Goal: Find contact information: Find contact information

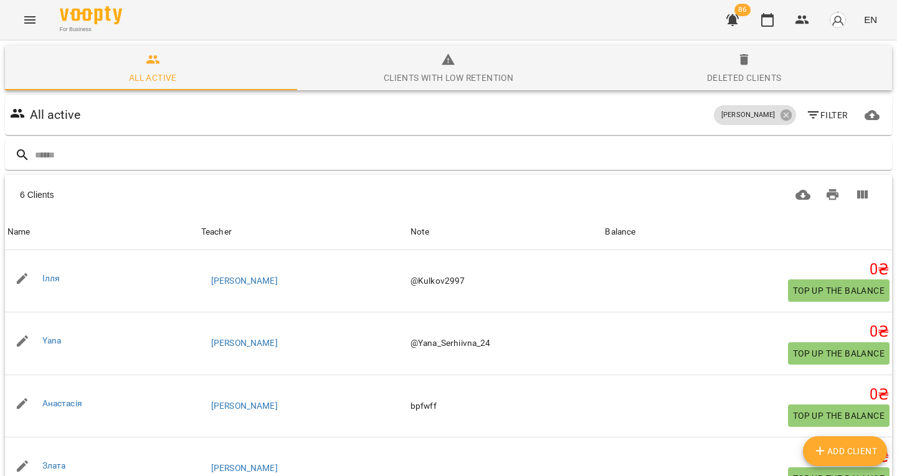
click at [33, 22] on icon "Menu" at bounding box center [29, 19] width 15 height 15
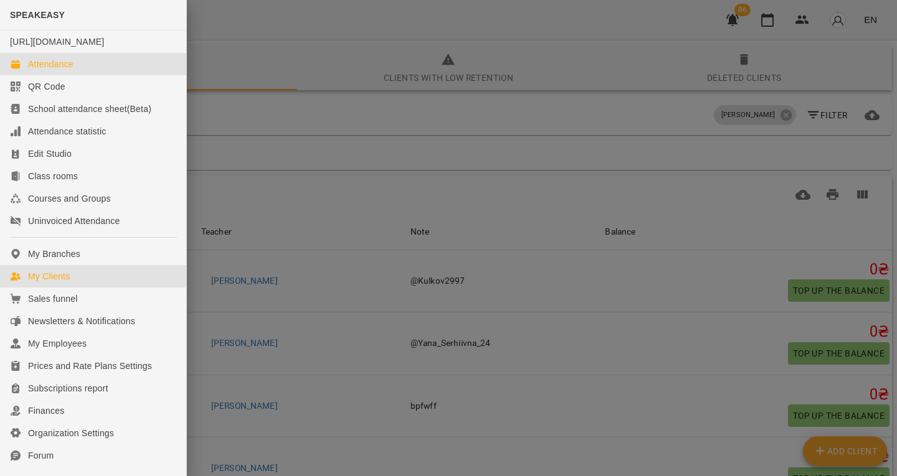
click at [63, 70] on div "Attendance" at bounding box center [50, 64] width 45 height 12
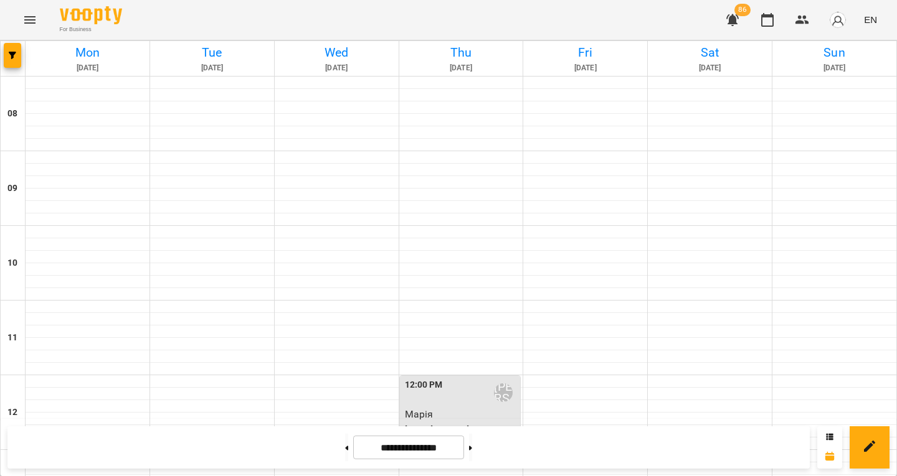
click at [10, 54] on icon "button" at bounding box center [12, 55] width 7 height 7
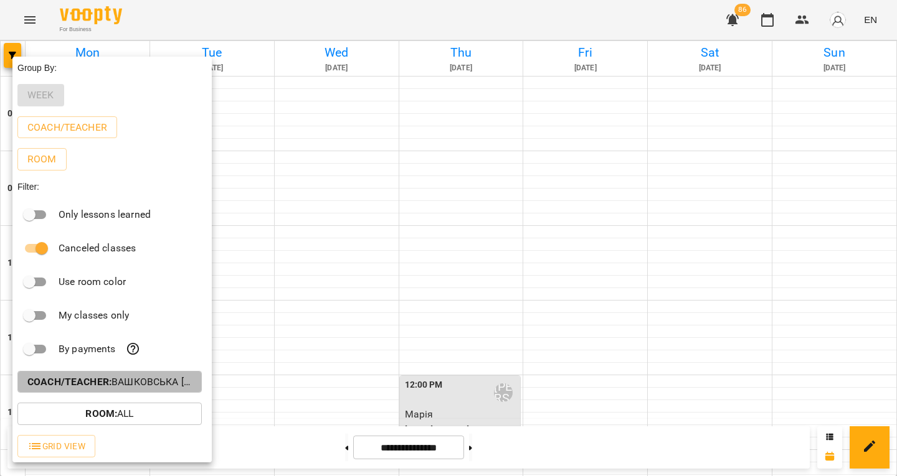
click at [102, 382] on b "Coach/Teacher :" at bounding box center [69, 382] width 84 height 12
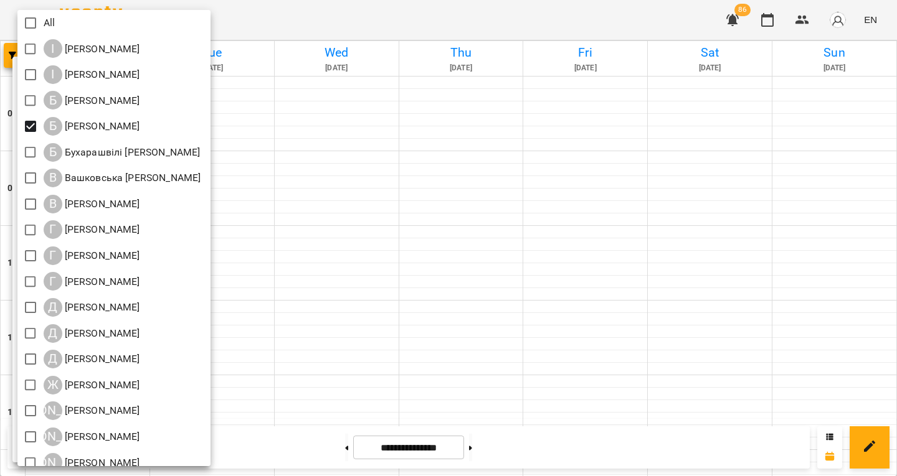
click at [295, 223] on div at bounding box center [448, 238] width 897 height 476
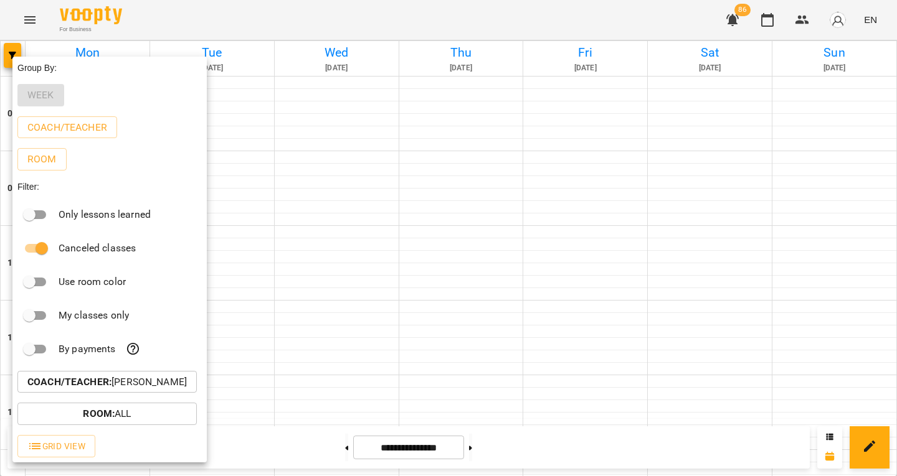
click at [291, 258] on div at bounding box center [448, 238] width 897 height 476
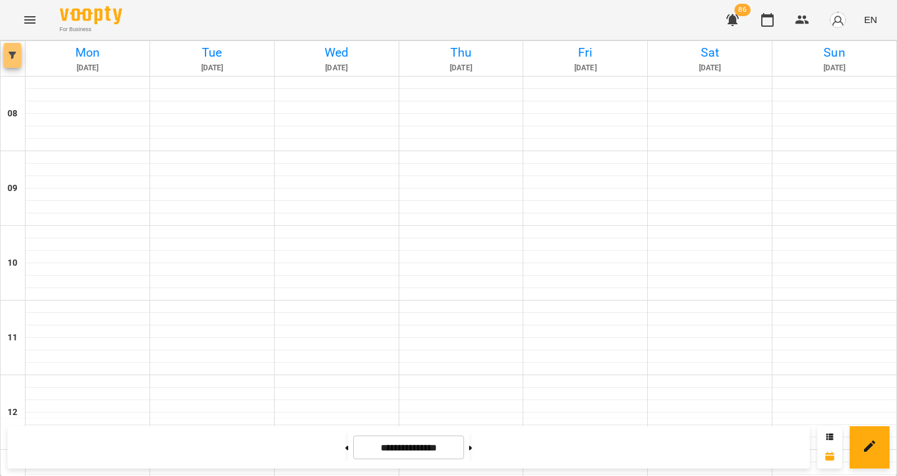
click at [14, 63] on button "button" at bounding box center [12, 55] width 17 height 25
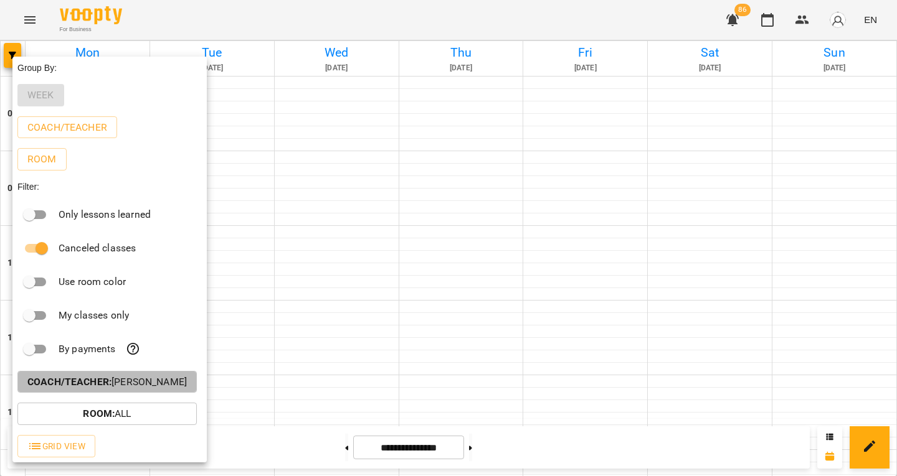
click at [138, 389] on p "Coach/Teacher : [PERSON_NAME]" at bounding box center [106, 382] width 159 height 15
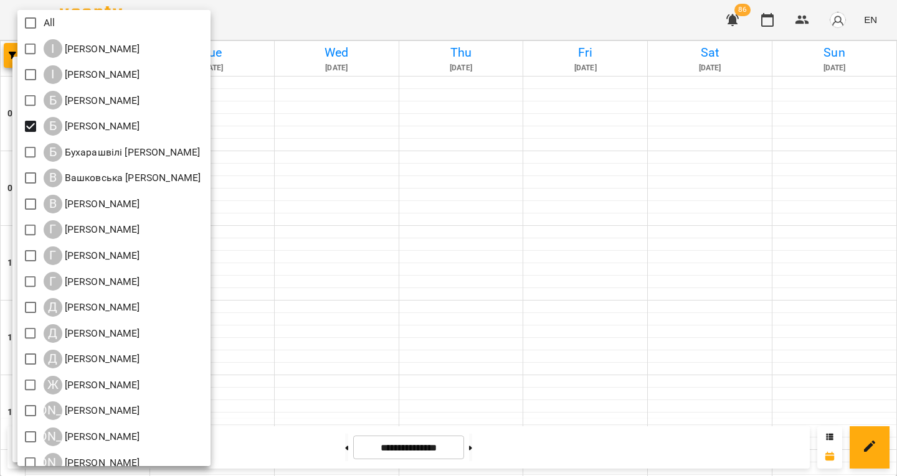
click at [300, 285] on div at bounding box center [448, 238] width 897 height 476
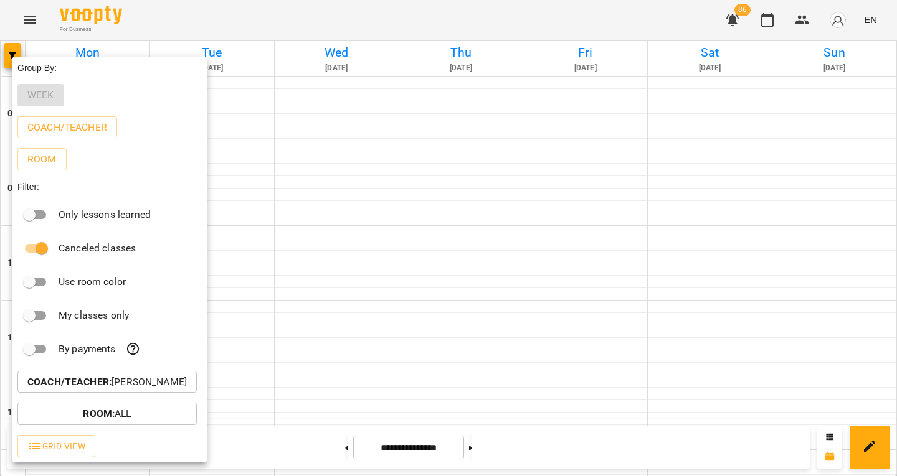
click at [244, 277] on div at bounding box center [448, 238] width 897 height 476
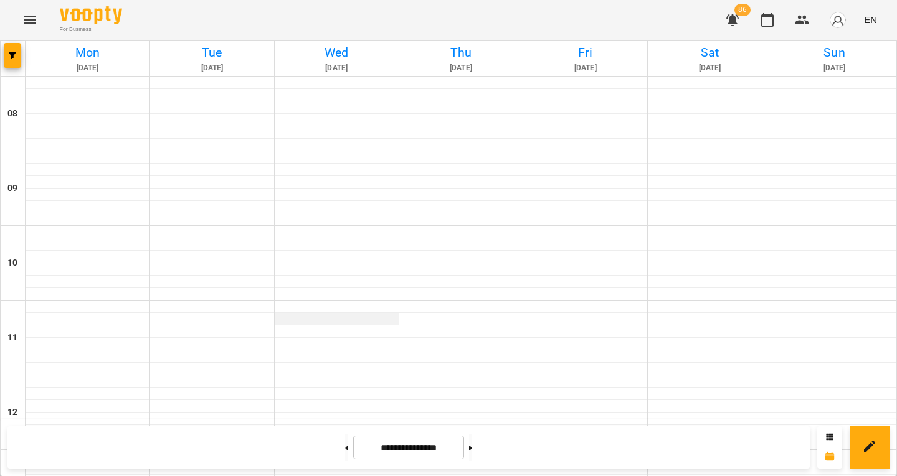
scroll to position [777, 0]
click at [345, 443] on button at bounding box center [346, 447] width 3 height 27
click at [472, 440] on button at bounding box center [470, 447] width 3 height 27
click at [472, 449] on button at bounding box center [470, 447] width 3 height 27
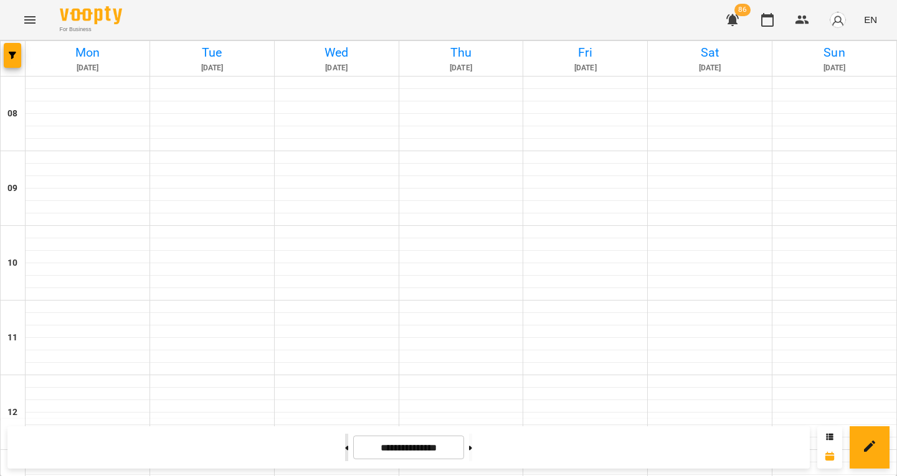
click at [345, 448] on button at bounding box center [346, 447] width 3 height 27
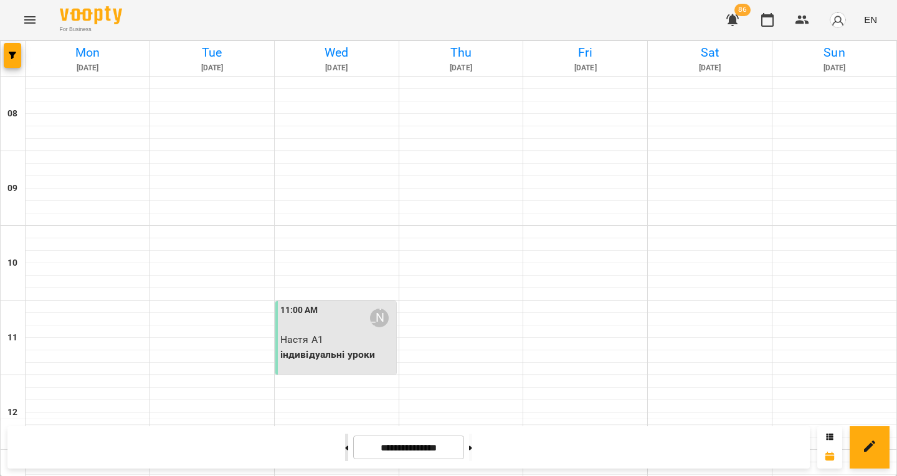
click at [345, 448] on button at bounding box center [346, 447] width 3 height 27
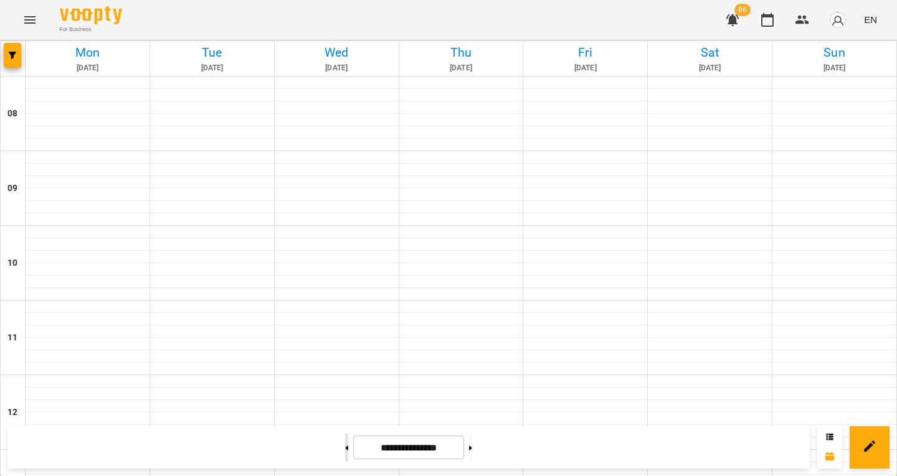
click at [345, 442] on button at bounding box center [346, 447] width 3 height 27
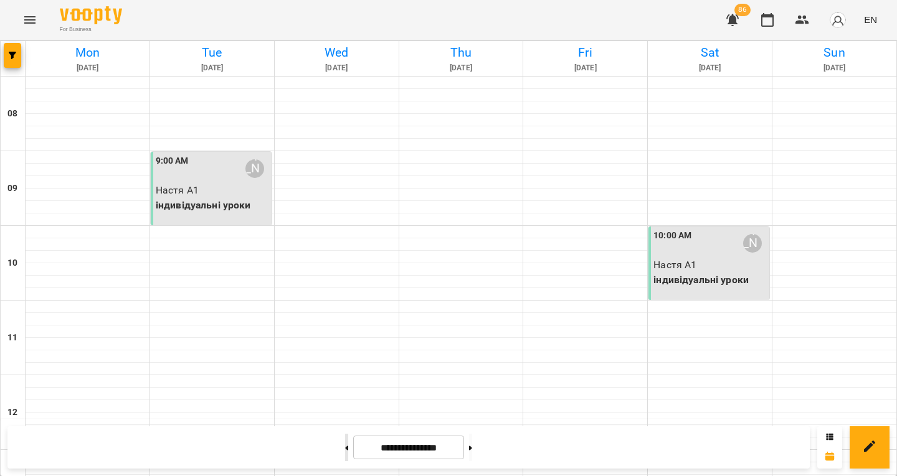
click at [345, 451] on button at bounding box center [346, 447] width 3 height 27
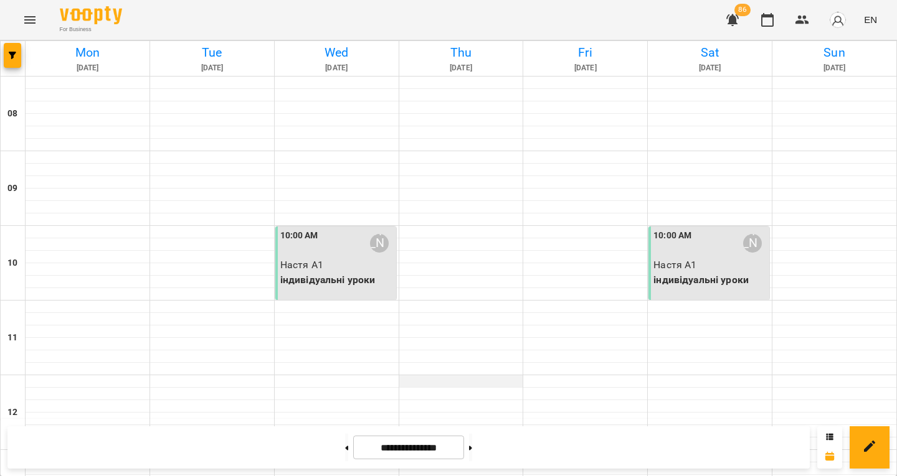
scroll to position [777, 0]
click at [345, 453] on button at bounding box center [346, 447] width 3 height 27
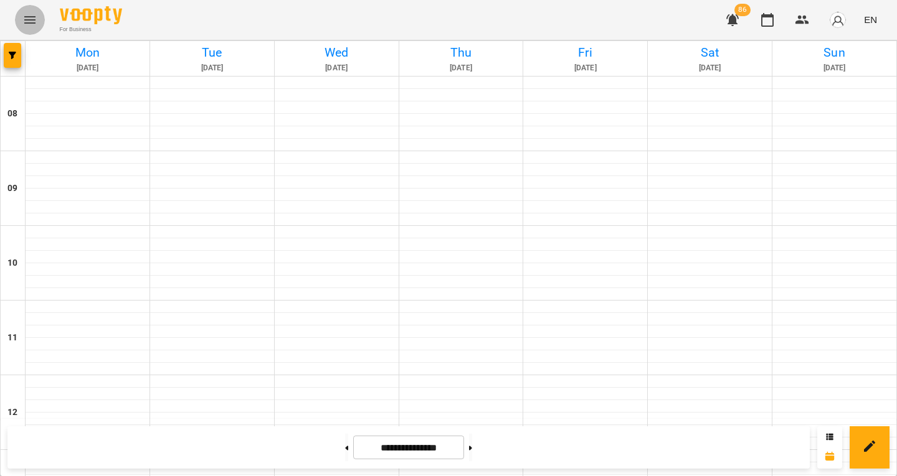
click at [23, 7] on button "Menu" at bounding box center [30, 20] width 30 height 30
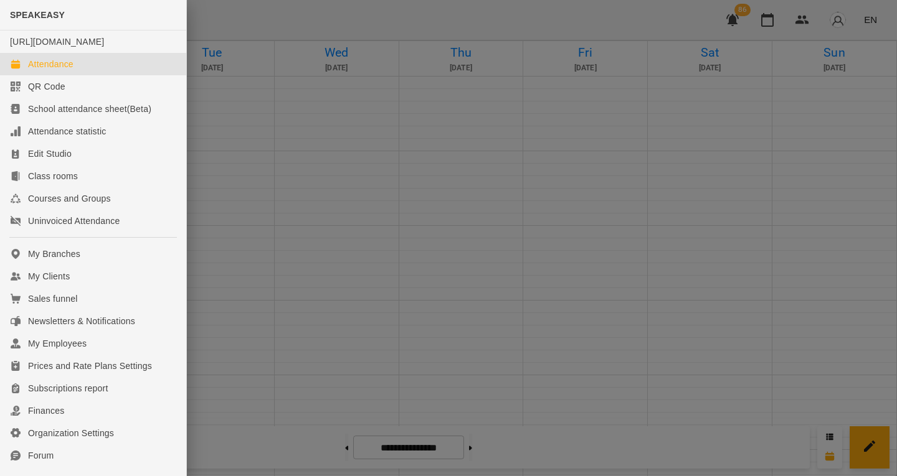
click at [286, 110] on div at bounding box center [448, 238] width 897 height 476
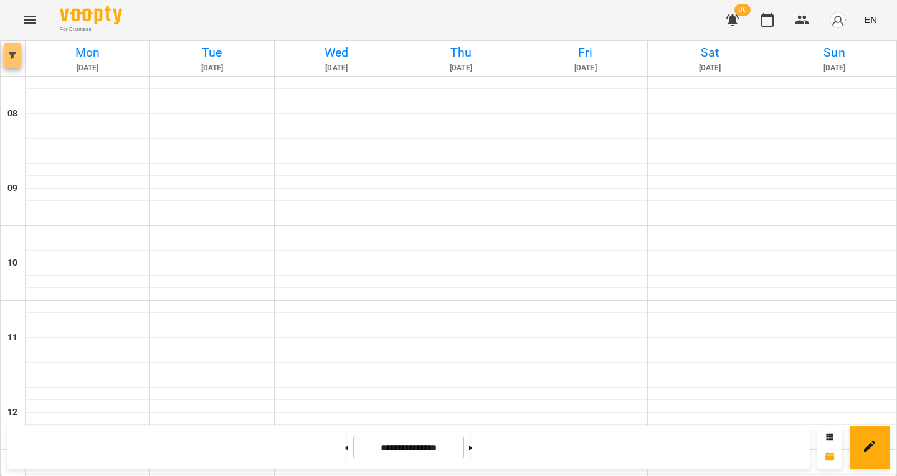
click at [9, 55] on icon "button" at bounding box center [12, 55] width 7 height 7
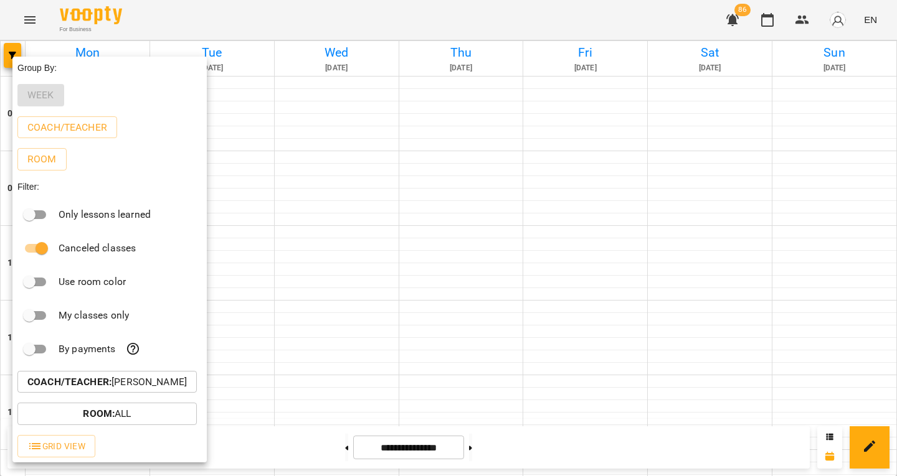
click at [292, 340] on div at bounding box center [448, 238] width 897 height 476
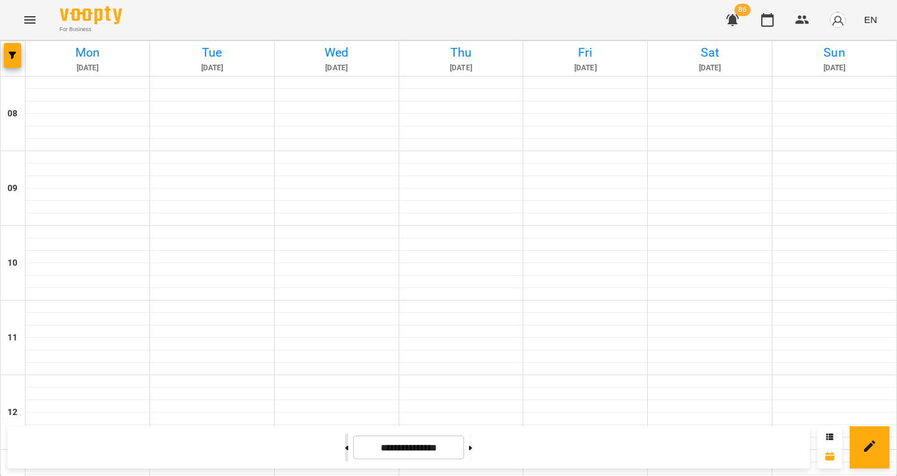
click at [345, 453] on button at bounding box center [346, 447] width 3 height 27
click at [345, 442] on button at bounding box center [346, 447] width 3 height 27
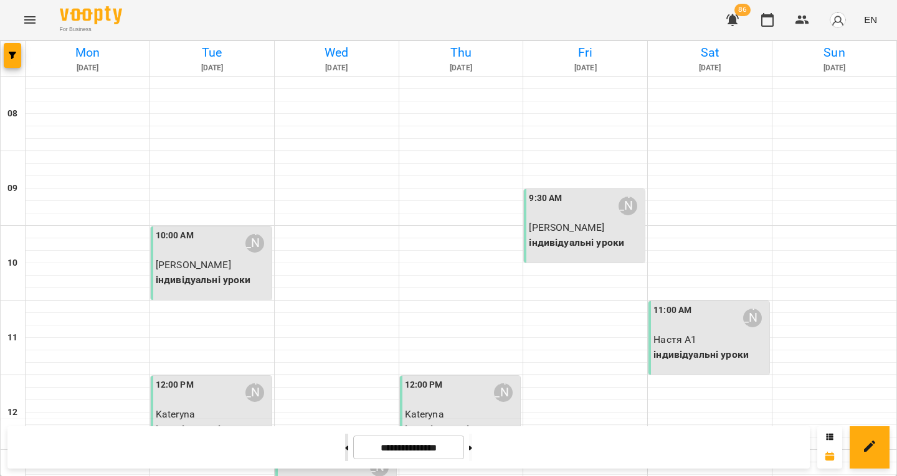
click at [345, 442] on button at bounding box center [346, 447] width 3 height 27
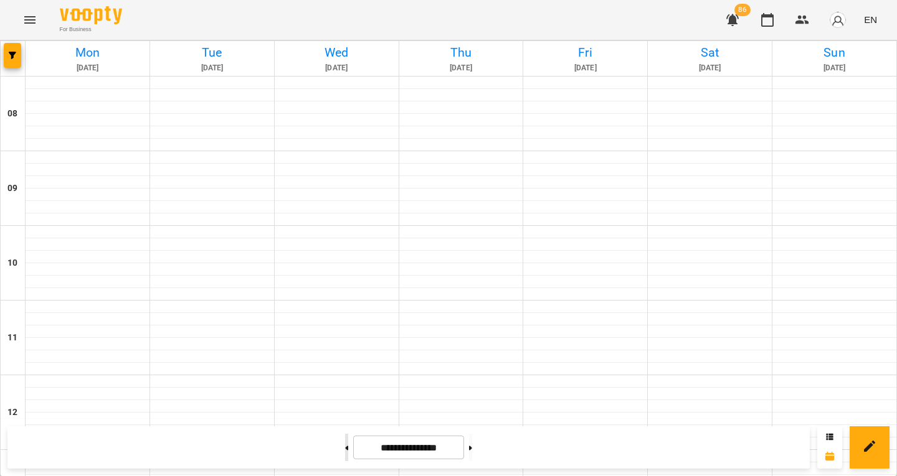
click at [345, 442] on button at bounding box center [346, 447] width 3 height 27
type input "**********"
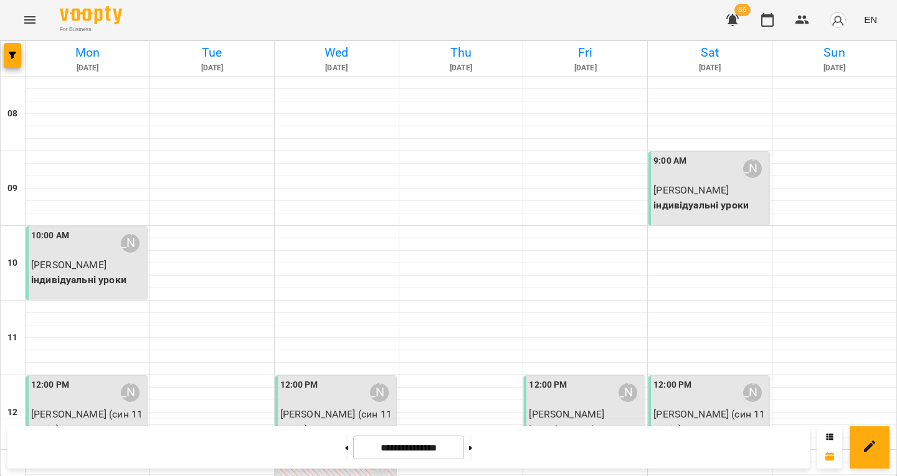
scroll to position [0, 0]
click at [16, 52] on span "button" at bounding box center [12, 55] width 17 height 7
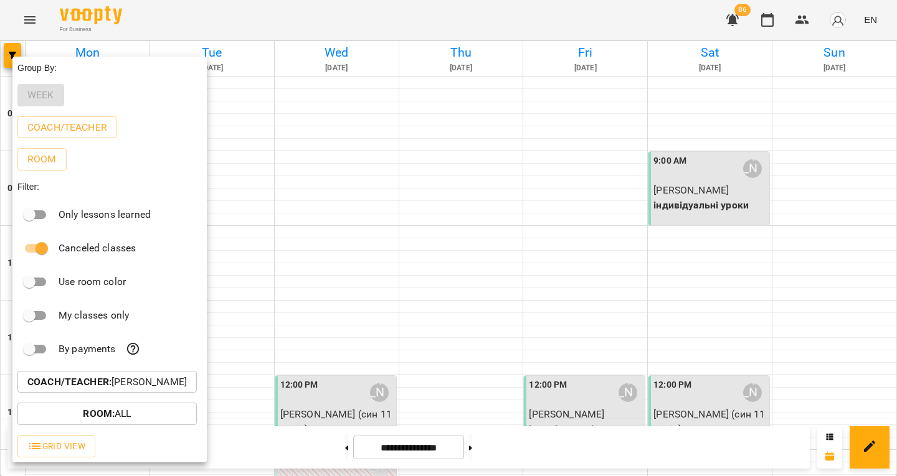
click at [31, 23] on div at bounding box center [448, 238] width 897 height 476
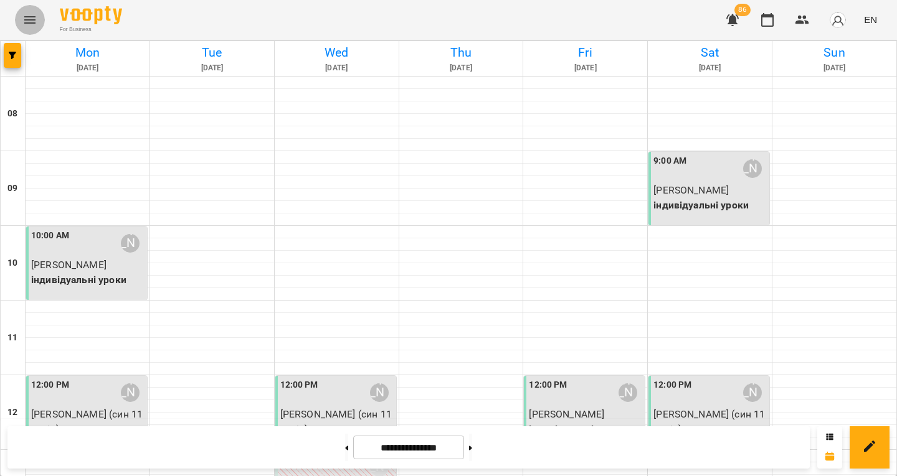
click at [31, 23] on icon "Menu" at bounding box center [29, 19] width 11 height 7
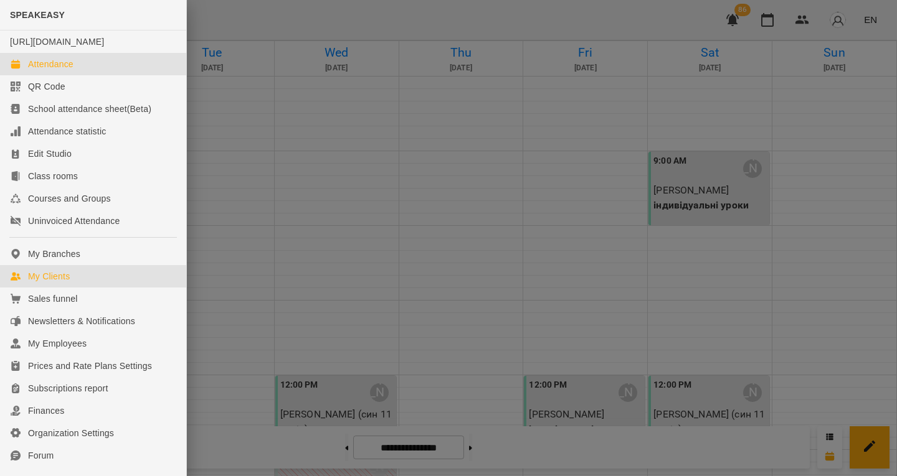
click at [78, 288] on link "My Clients" at bounding box center [93, 276] width 186 height 22
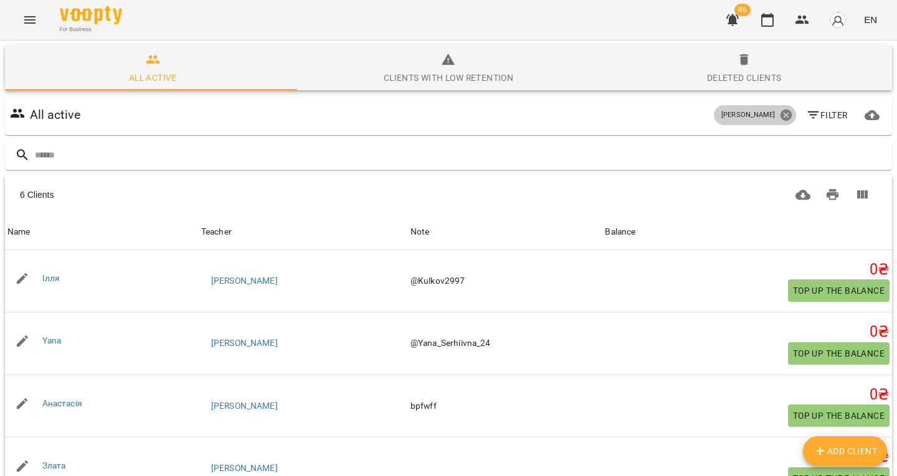
click at [779, 117] on icon at bounding box center [786, 115] width 14 height 14
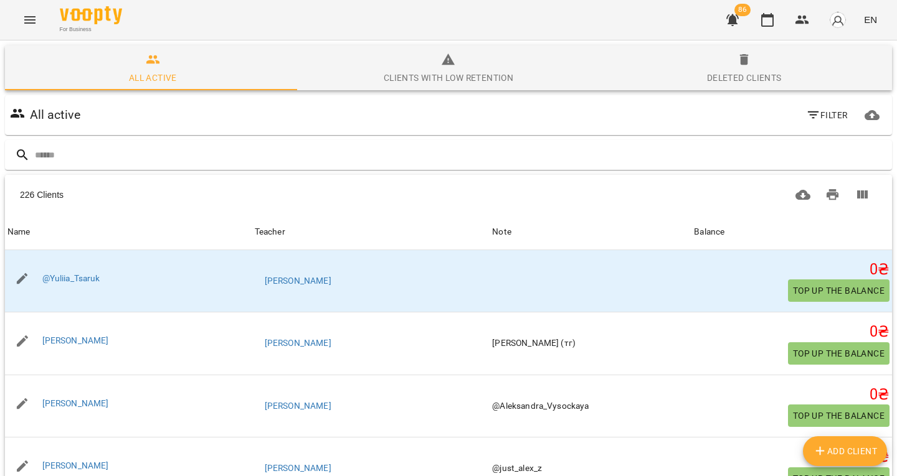
click at [806, 118] on icon "button" at bounding box center [813, 115] width 15 height 15
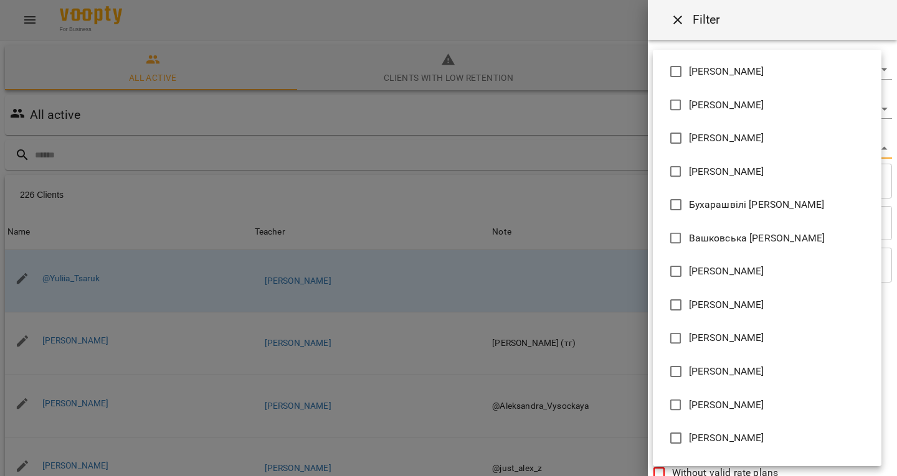
click at [745, 139] on body "For Business 86 EN All active Clients with low retention Deleted clients All ac…" at bounding box center [448, 325] width 897 height 651
click at [727, 164] on span "[PERSON_NAME]" at bounding box center [726, 171] width 75 height 15
type input "**********"
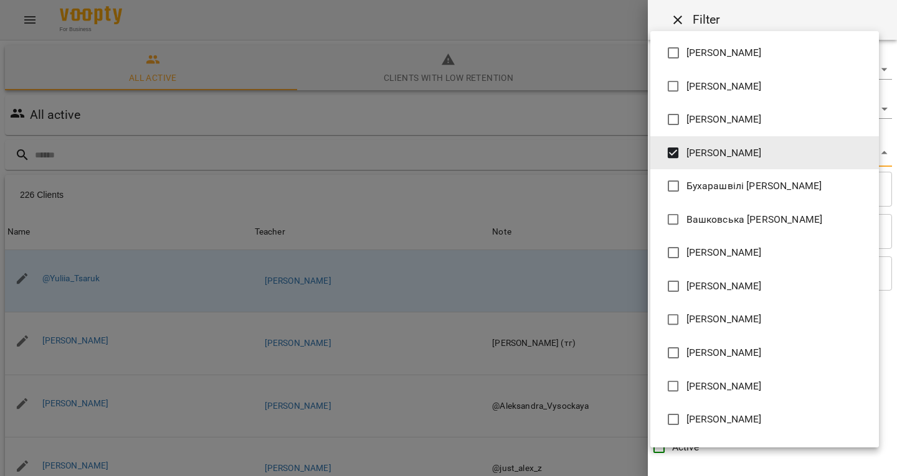
click at [476, 151] on div at bounding box center [448, 238] width 897 height 476
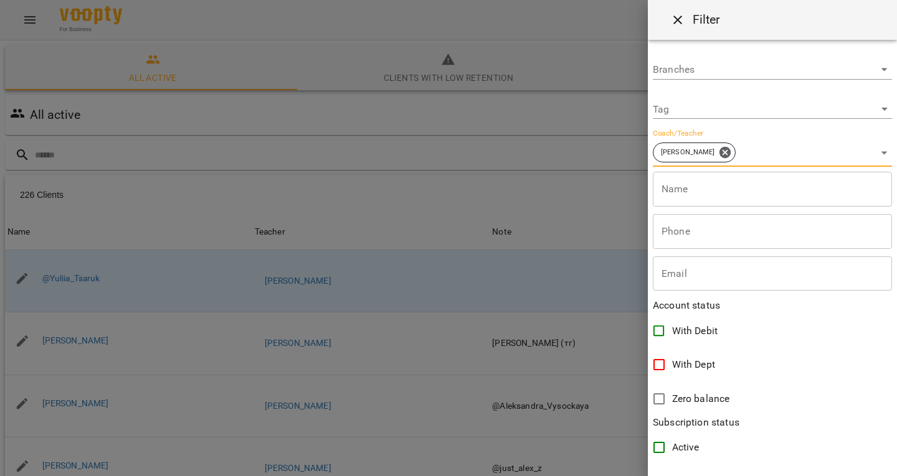
click at [297, 167] on div at bounding box center [448, 238] width 897 height 476
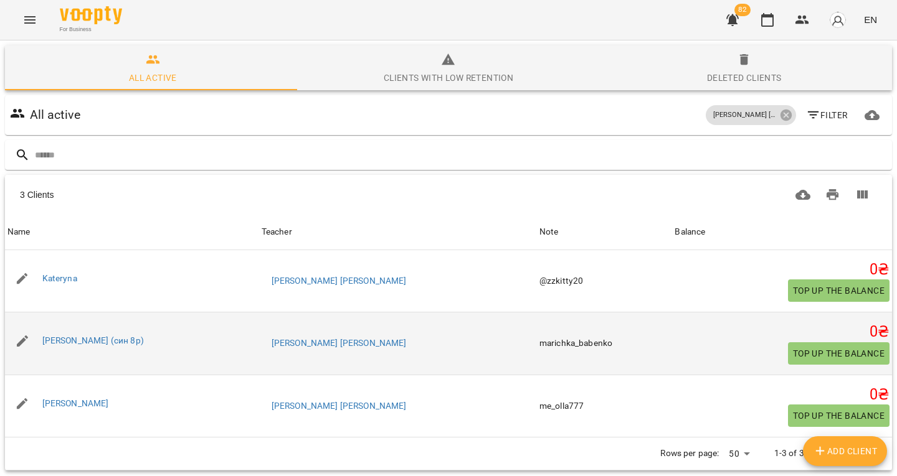
scroll to position [41, 0]
click at [73, 336] on link "[PERSON_NAME] (син 8р)" at bounding box center [93, 341] width 102 height 10
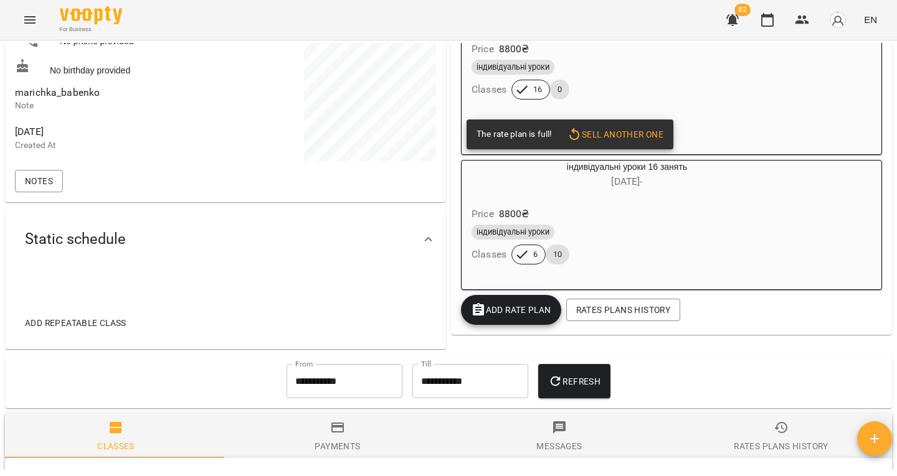
scroll to position [260, 0]
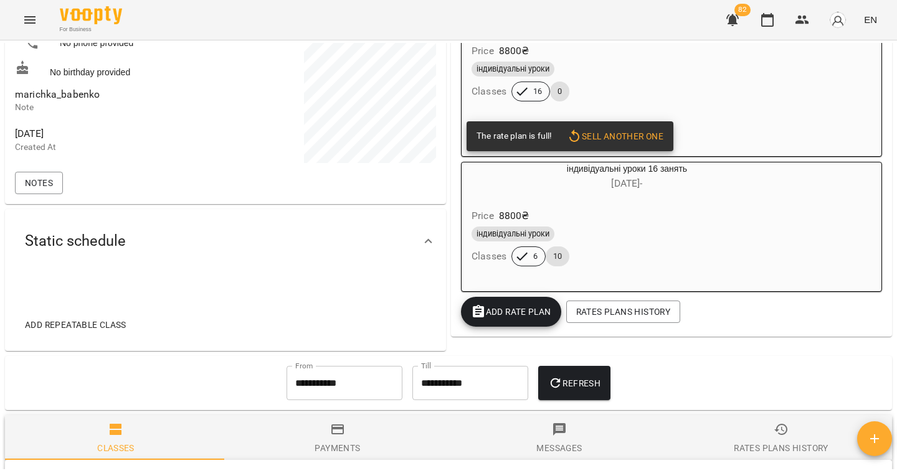
click at [87, 92] on span "marichka_babenko" at bounding box center [57, 94] width 85 height 12
copy span "marichka_babenko"
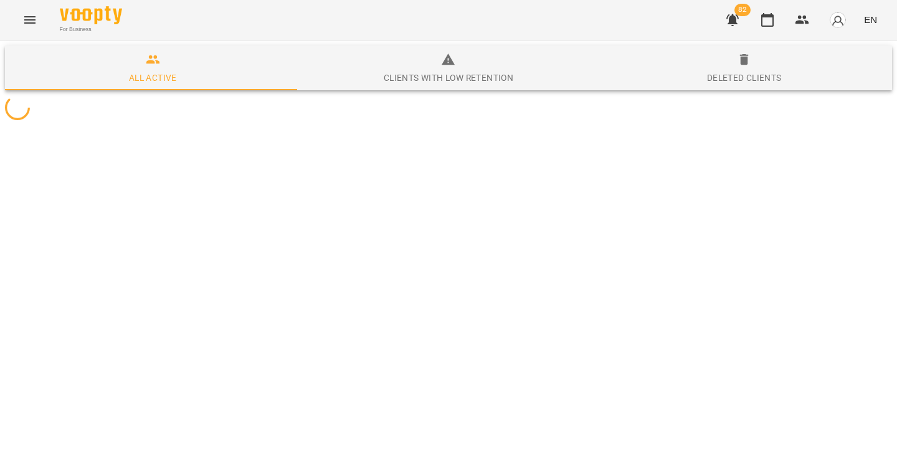
scroll to position [55, 0]
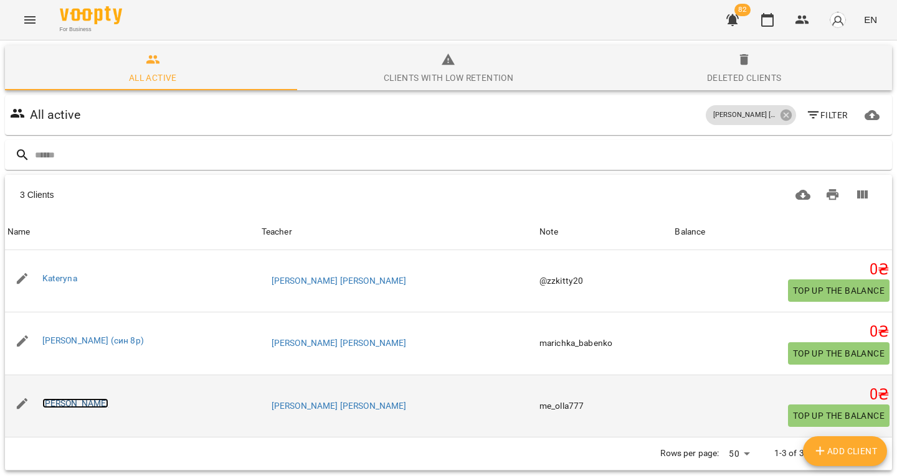
click at [52, 399] on link "[PERSON_NAME]" at bounding box center [75, 404] width 67 height 10
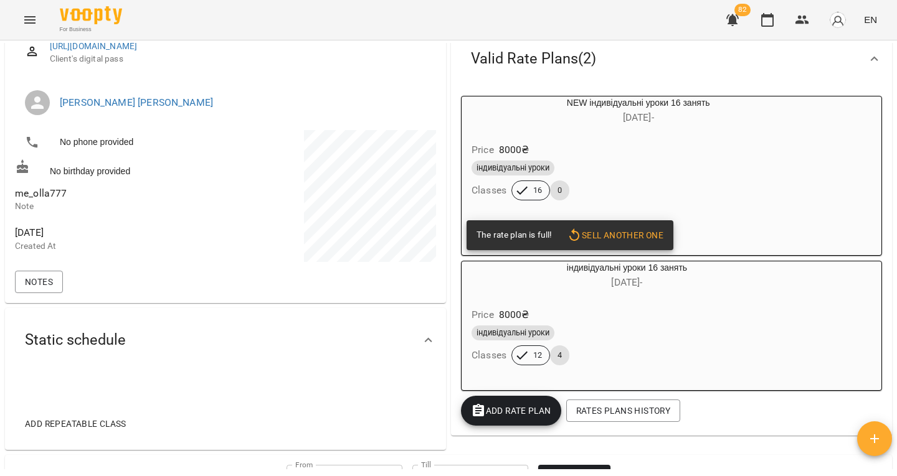
scroll to position [160, 0]
click at [54, 194] on span "me_olla777" at bounding box center [41, 194] width 52 height 12
copy span "me_olla777"
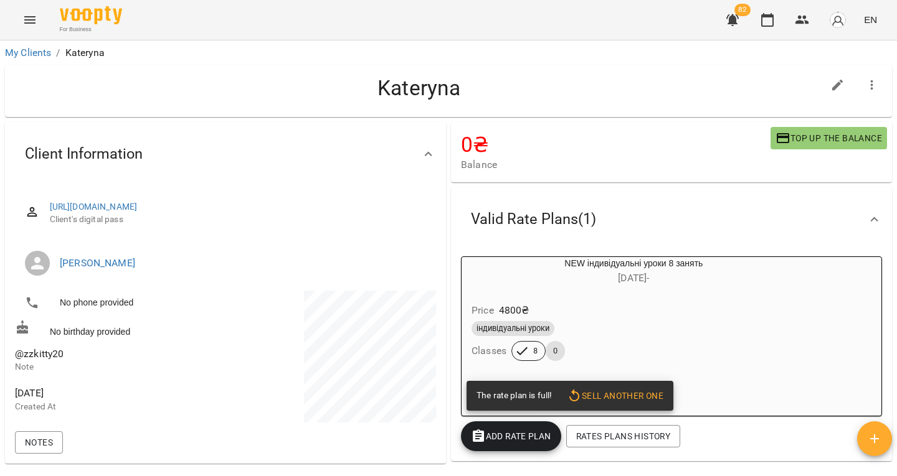
click at [41, 360] on span "@zzkitty20" at bounding box center [39, 354] width 49 height 12
copy span "@zzkitty20"
